Goal: Check status: Check status

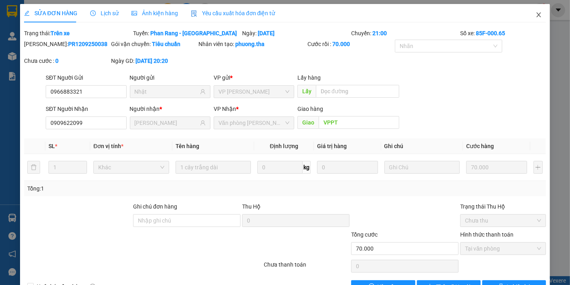
click at [536, 14] on icon "close" at bounding box center [538, 14] width 4 height 5
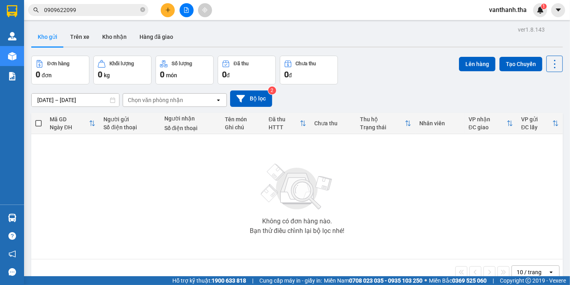
click at [105, 10] on input "0909622099" at bounding box center [91, 10] width 95 height 9
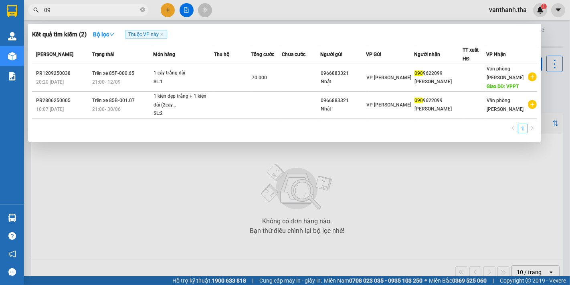
type input "0"
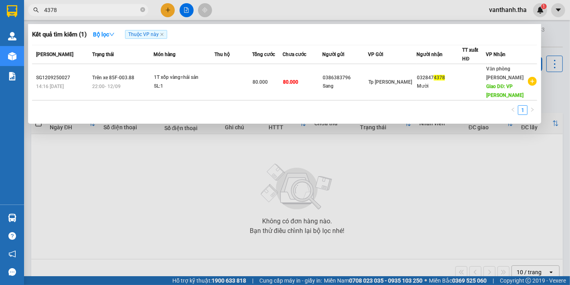
type input "4378"
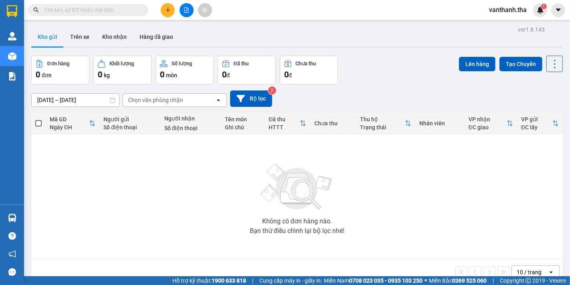
click at [87, 6] on input "text" at bounding box center [91, 10] width 95 height 9
type input "7"
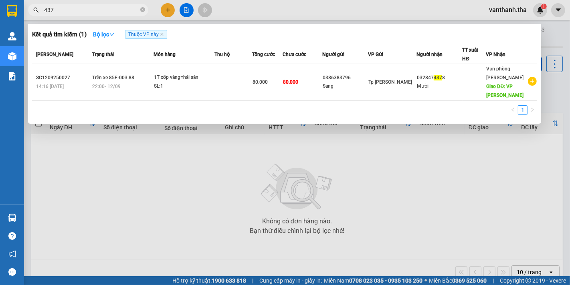
type input "4378"
